Goal: Information Seeking & Learning: Find specific fact

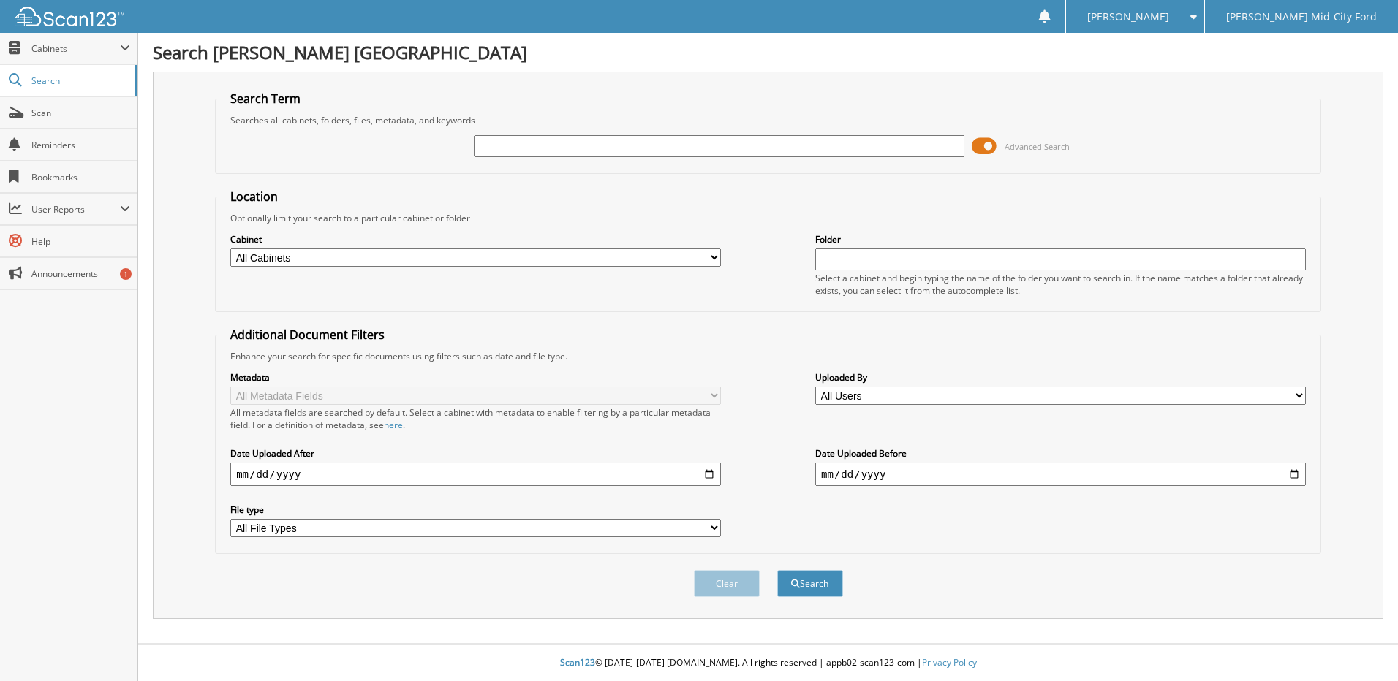
click at [527, 143] on input "text" at bounding box center [719, 146] width 491 height 22
type input "32141"
click at [777, 570] on button "Search" at bounding box center [810, 583] width 66 height 27
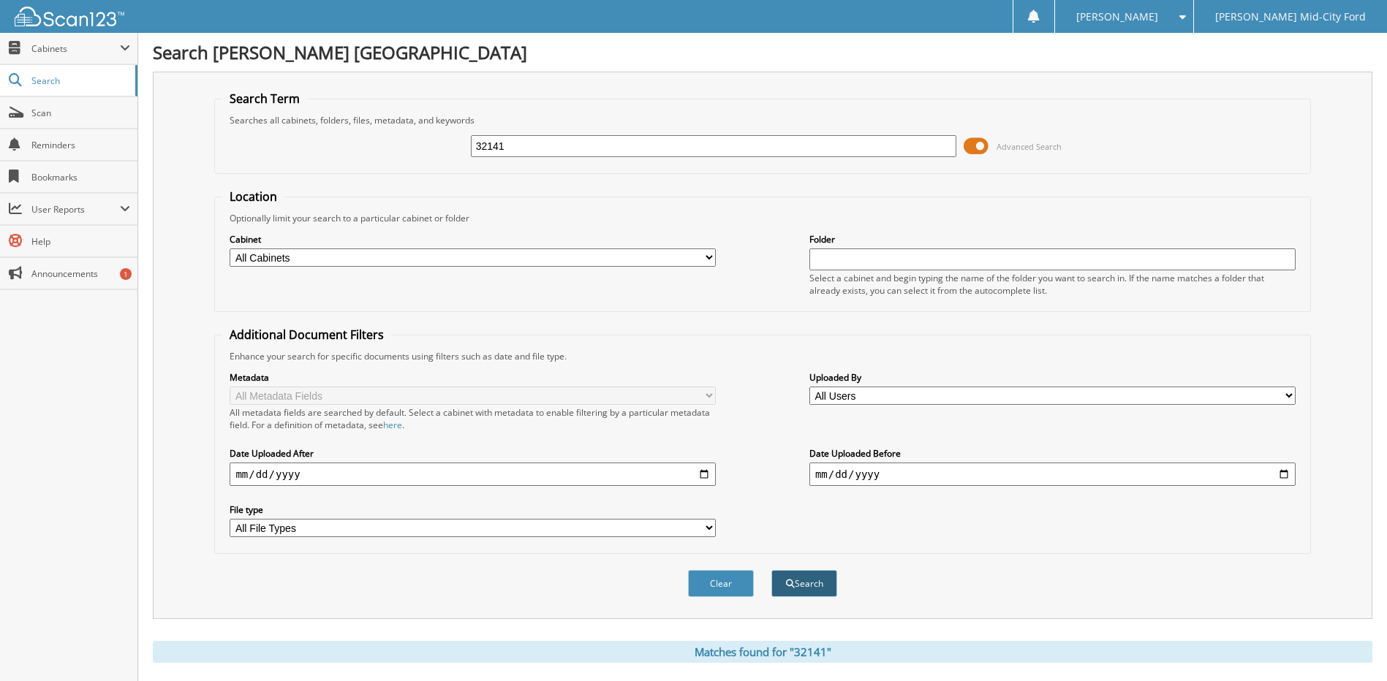
click at [798, 579] on button "Search" at bounding box center [804, 583] width 66 height 27
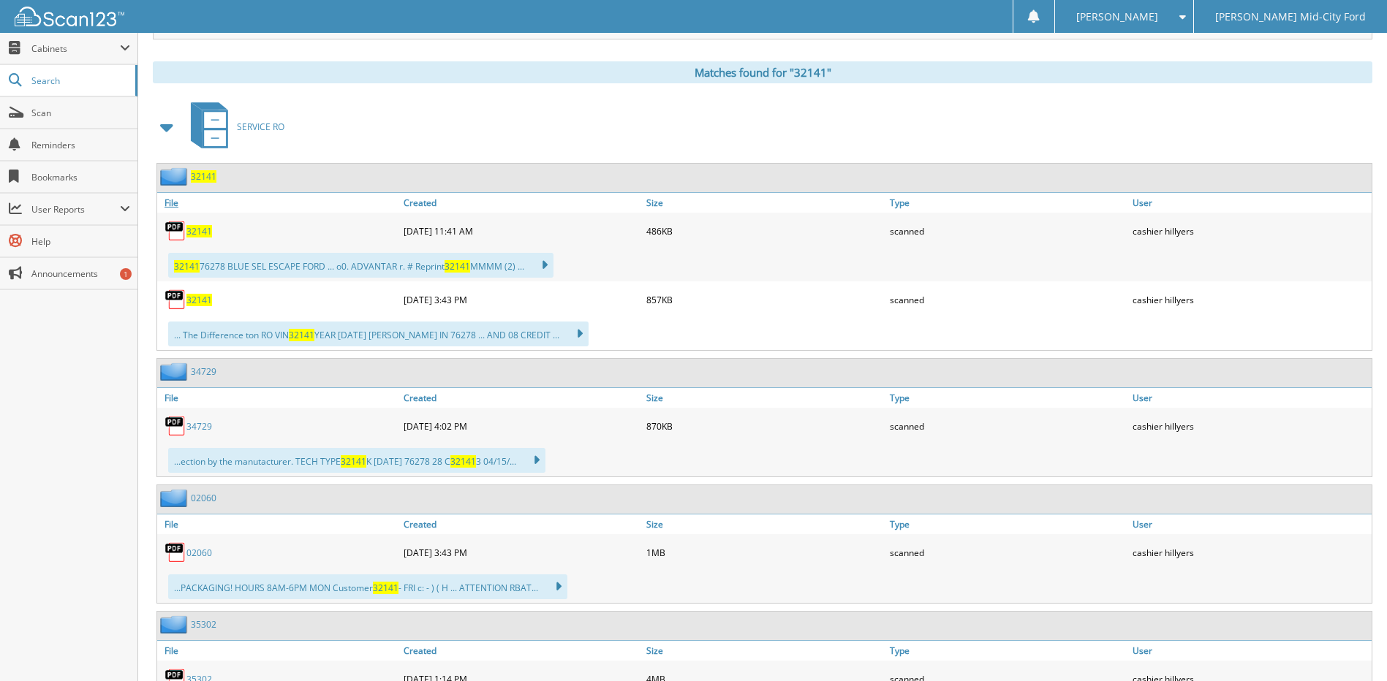
scroll to position [585, 0]
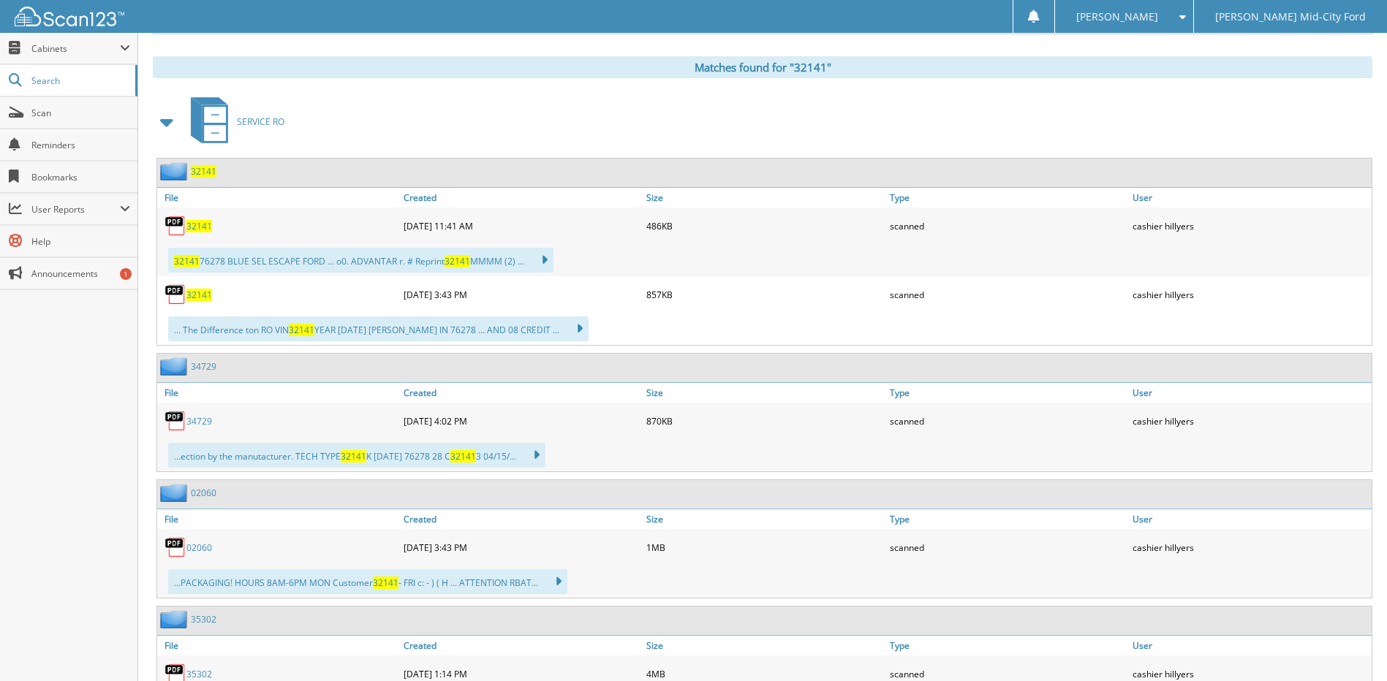
click at [200, 222] on span "32141" at bounding box center [199, 226] width 26 height 12
click at [201, 296] on span "32141" at bounding box center [199, 295] width 26 height 12
